Goal: Task Accomplishment & Management: Use online tool/utility

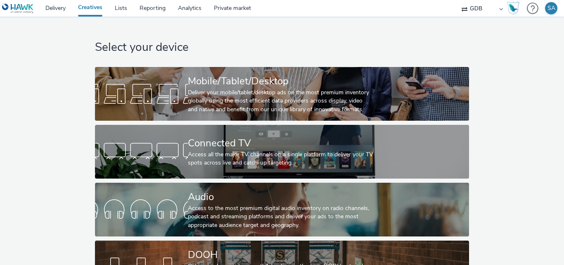
click at [185, 104] on div at bounding box center [141, 94] width 93 height 26
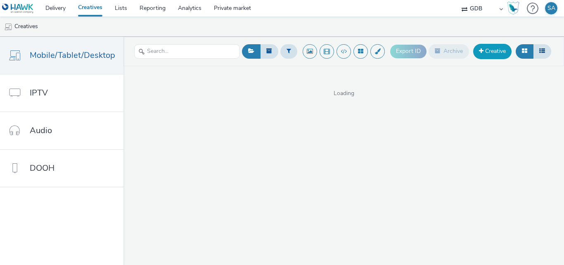
click at [491, 51] on link "Creative" at bounding box center [492, 51] width 38 height 15
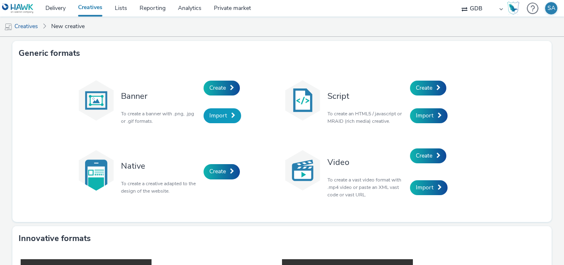
click at [225, 118] on link "Import" at bounding box center [223, 115] width 38 height 15
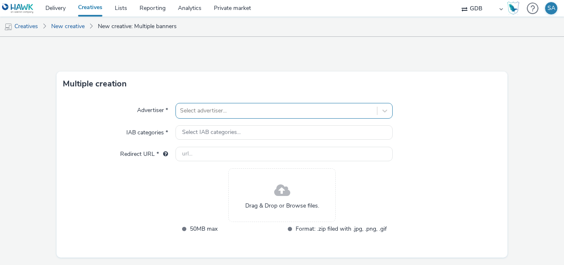
click at [234, 109] on div "Select advertiser..." at bounding box center [284, 111] width 217 height 16
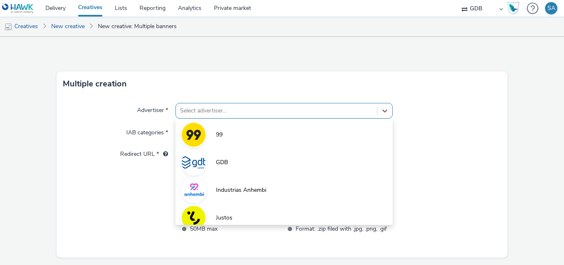
scroll to position [18, 0]
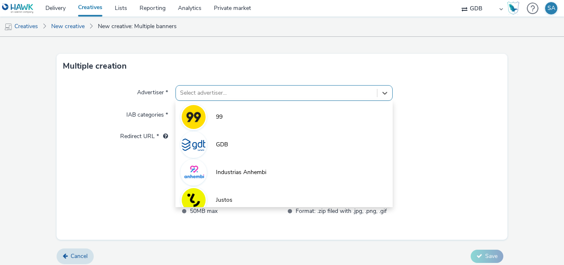
click at [234, 109] on li "99" at bounding box center [284, 116] width 217 height 28
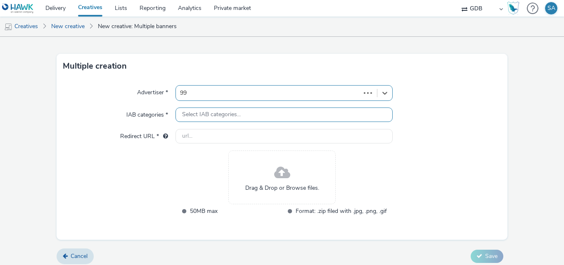
type input "[URL][DOMAIN_NAME]"
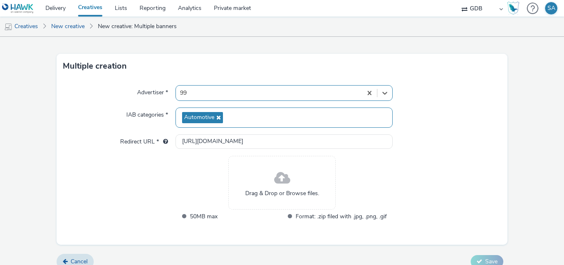
click at [230, 112] on div "Automotive" at bounding box center [284, 117] width 217 height 20
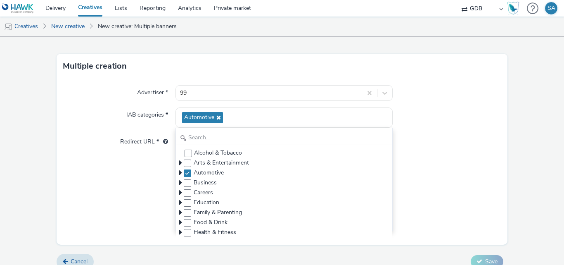
click at [418, 115] on div at bounding box center [447, 117] width 109 height 20
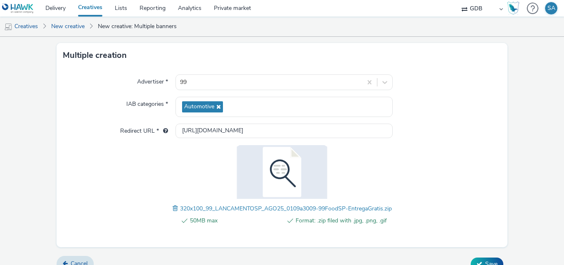
scroll to position [42, 0]
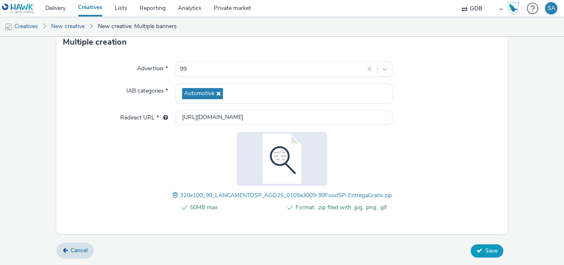
click at [489, 249] on span "Save" at bounding box center [491, 251] width 12 height 8
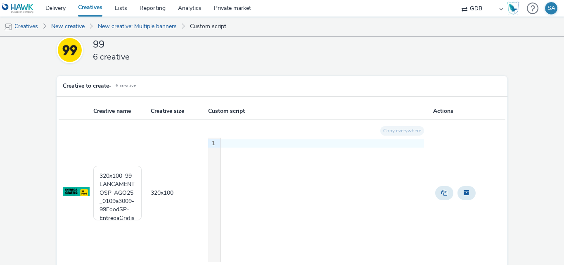
scroll to position [8, 0]
click at [237, 144] on div at bounding box center [322, 144] width 203 height 8
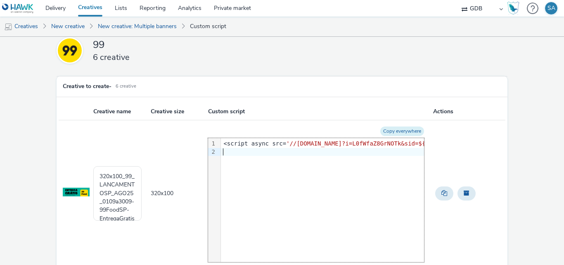
click at [392, 127] on button "Copy everywhere" at bounding box center [402, 130] width 44 height 9
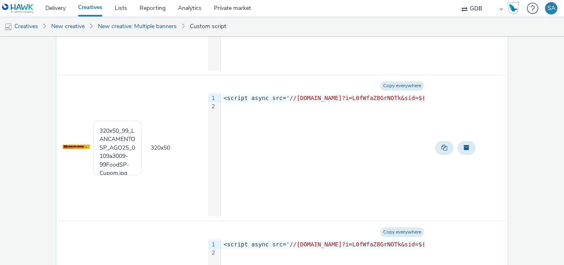
scroll to position [779, 0]
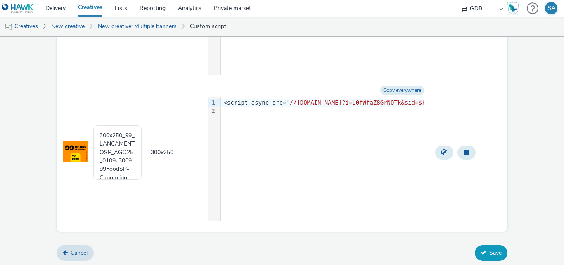
click at [487, 255] on button "Save" at bounding box center [491, 253] width 33 height 16
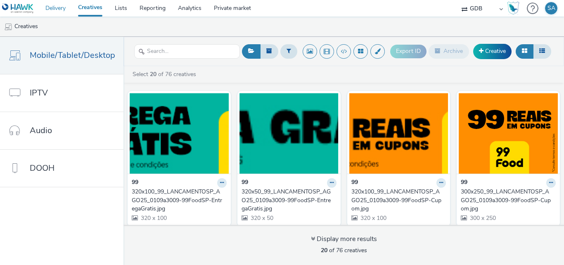
click at [63, 13] on link "Delivery" at bounding box center [55, 8] width 33 height 17
